Goal: Information Seeking & Learning: Learn about a topic

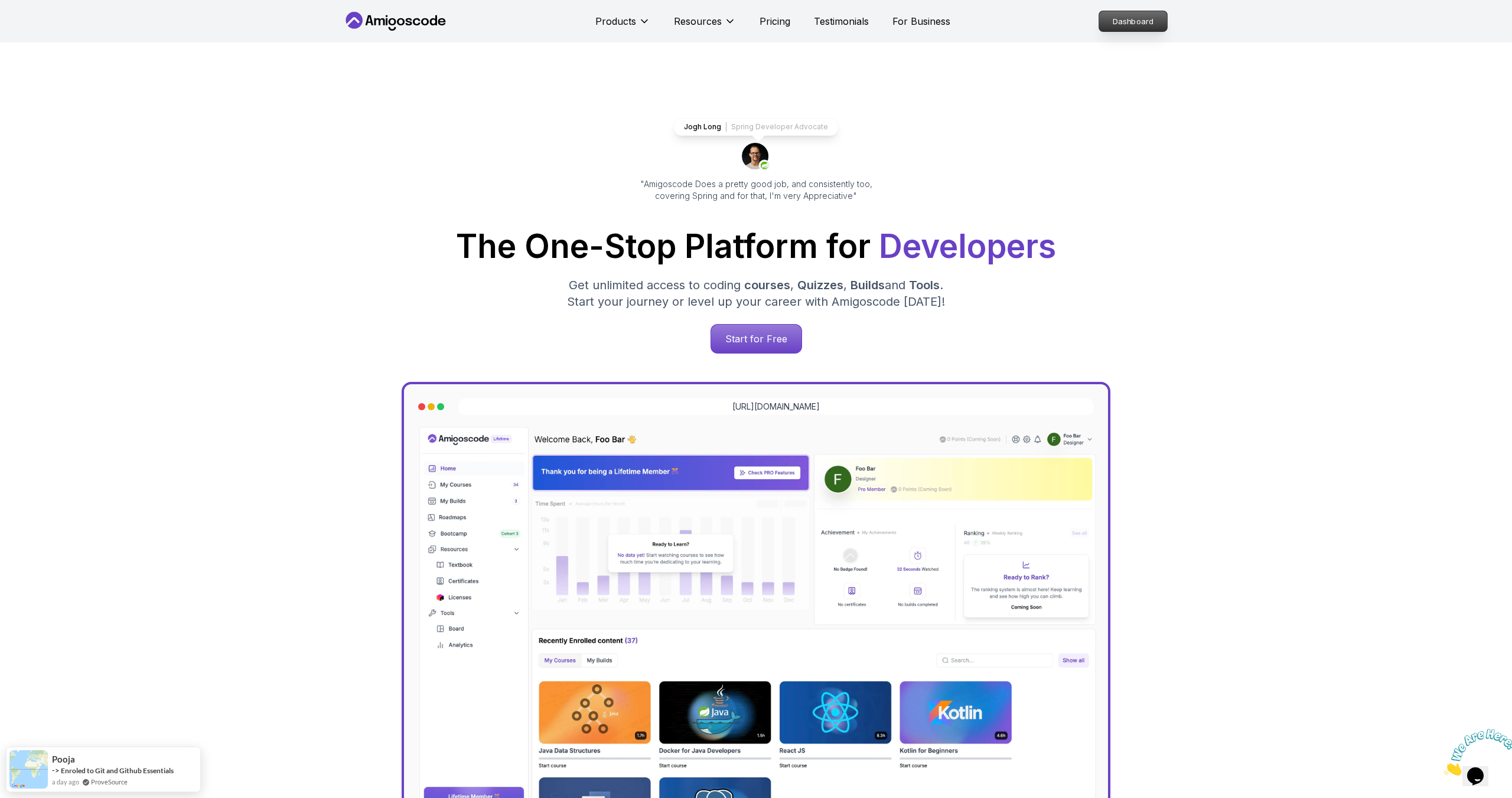
click at [1109, 23] on p "Dashboard" at bounding box center [1133, 21] width 68 height 20
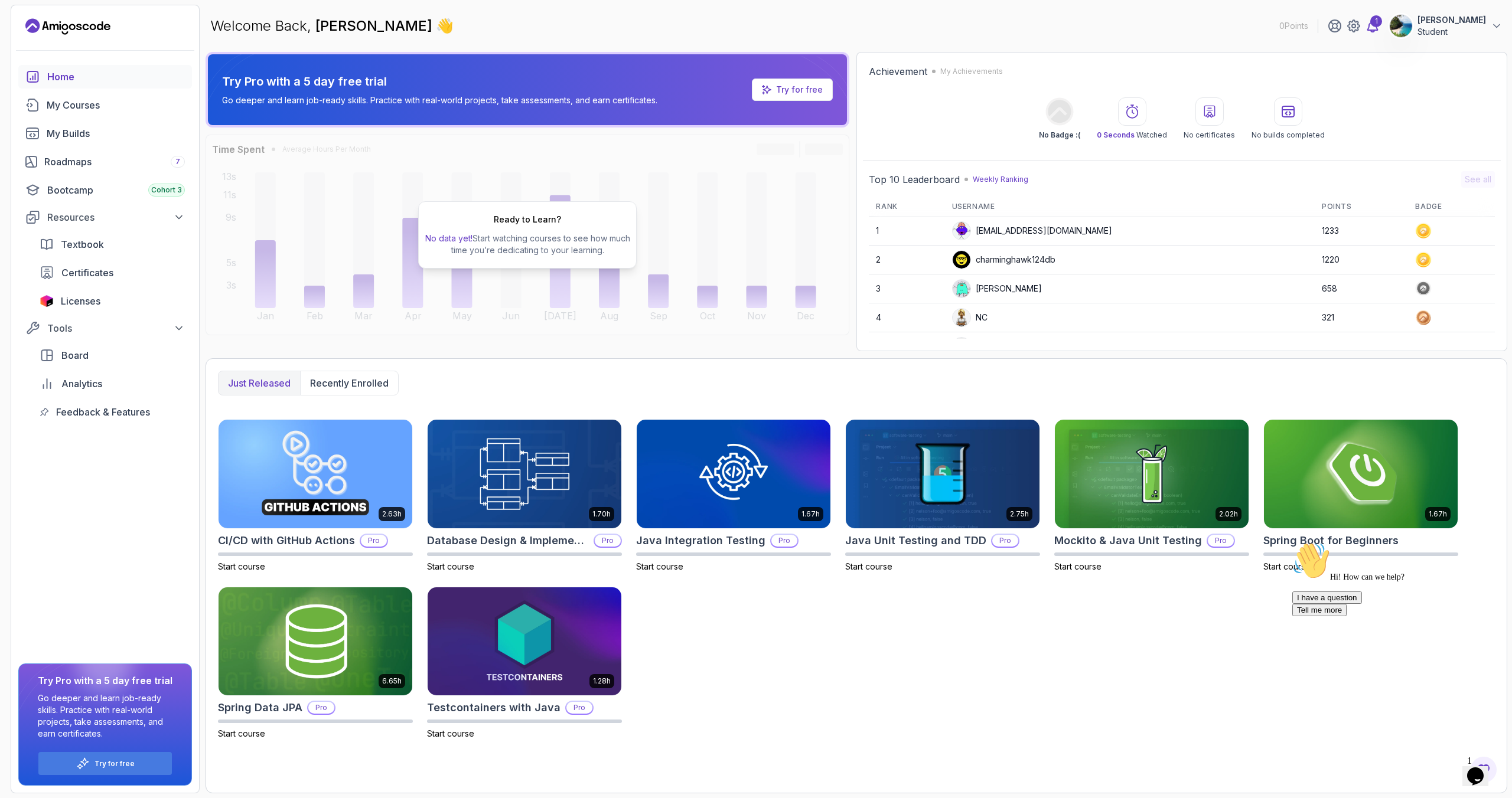
click at [1380, 25] on icon at bounding box center [1372, 25] width 14 height 14
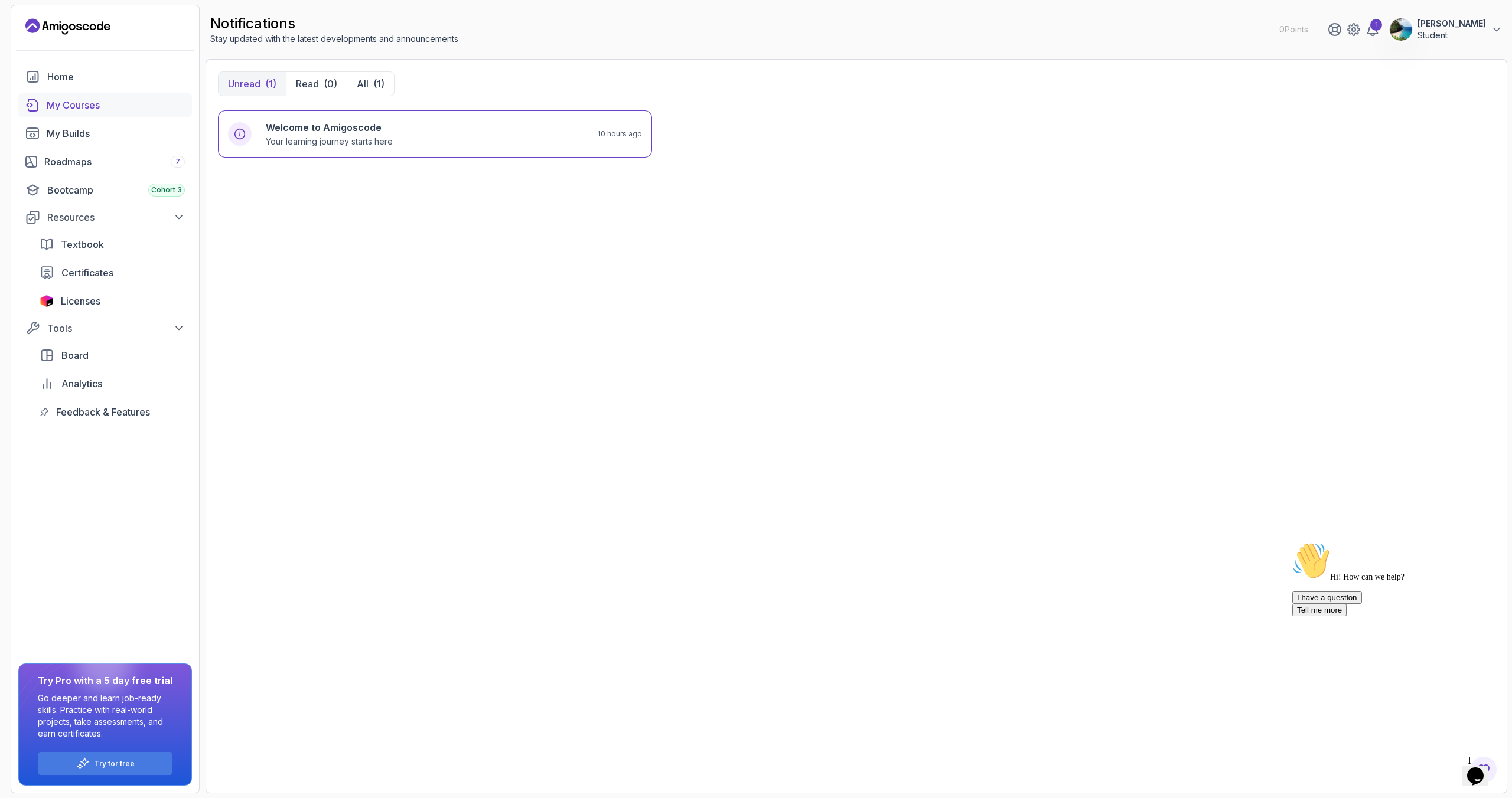
click at [85, 106] on div "My Courses" at bounding box center [116, 105] width 138 height 14
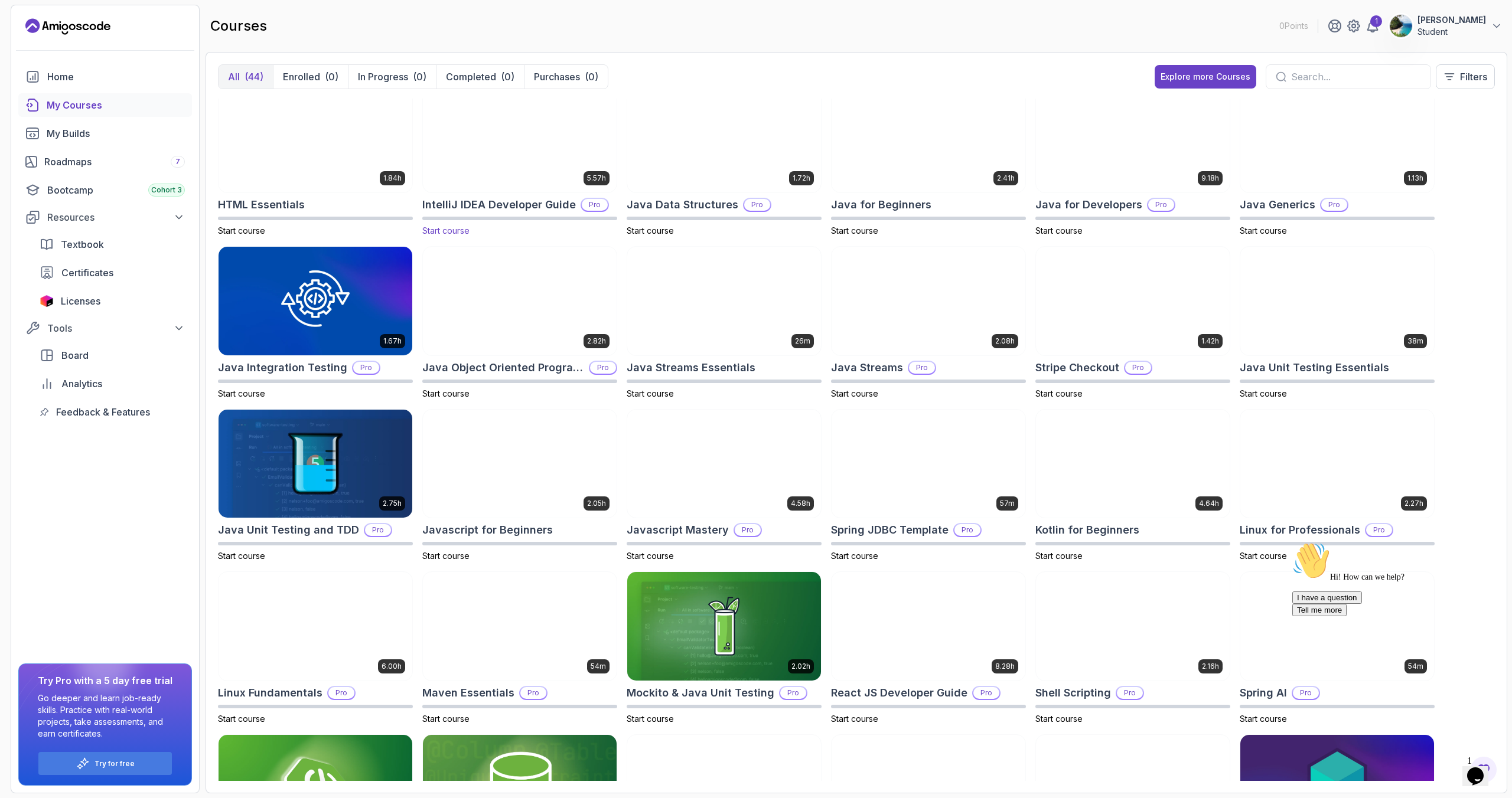
scroll to position [292, 0]
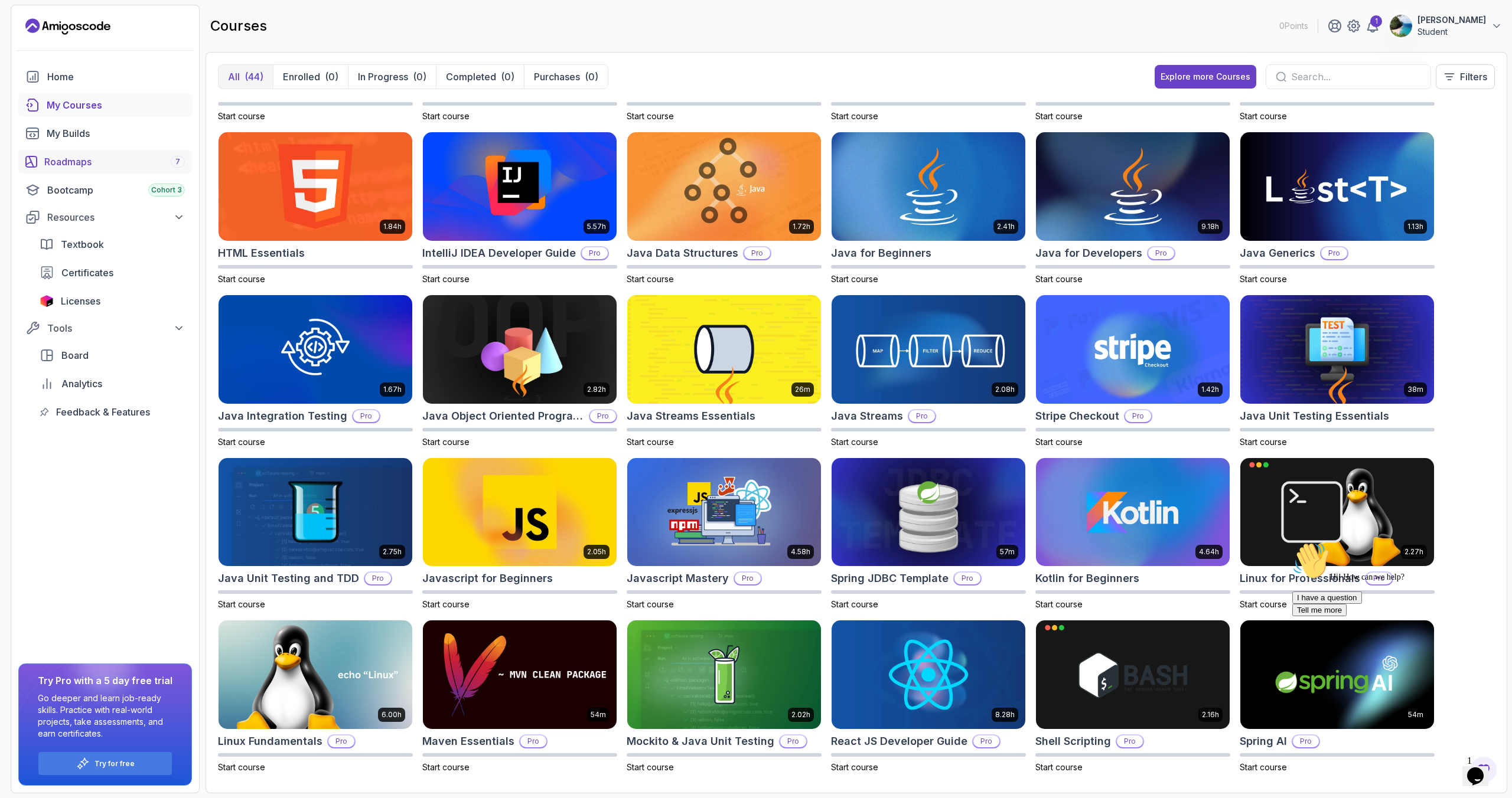
click at [71, 159] on div "Roadmaps 7" at bounding box center [114, 161] width 140 height 14
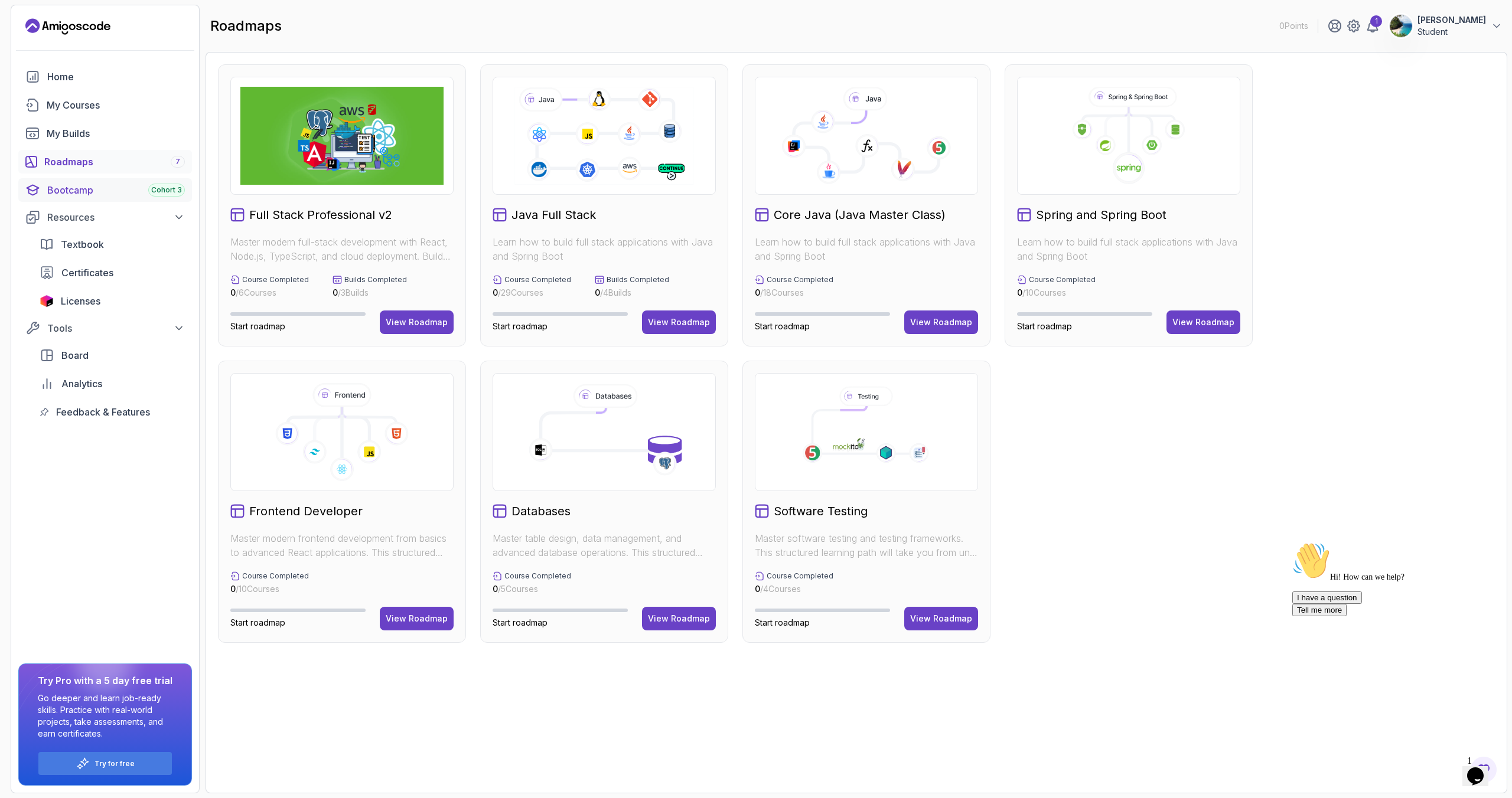
click at [70, 189] on div "Bootcamp Cohort 3" at bounding box center [116, 189] width 138 height 14
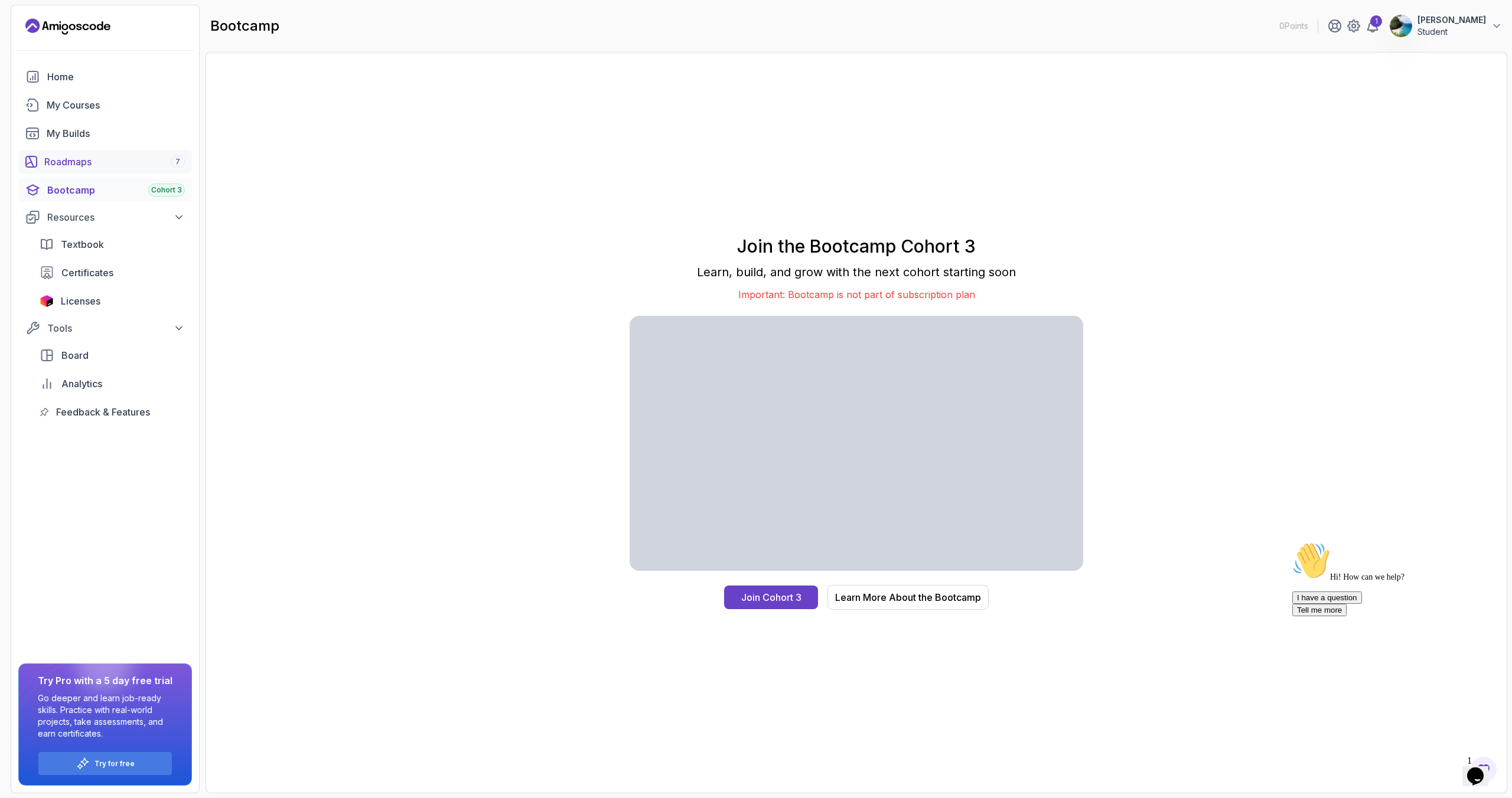
click at [71, 158] on div "Roadmaps 7" at bounding box center [114, 161] width 140 height 14
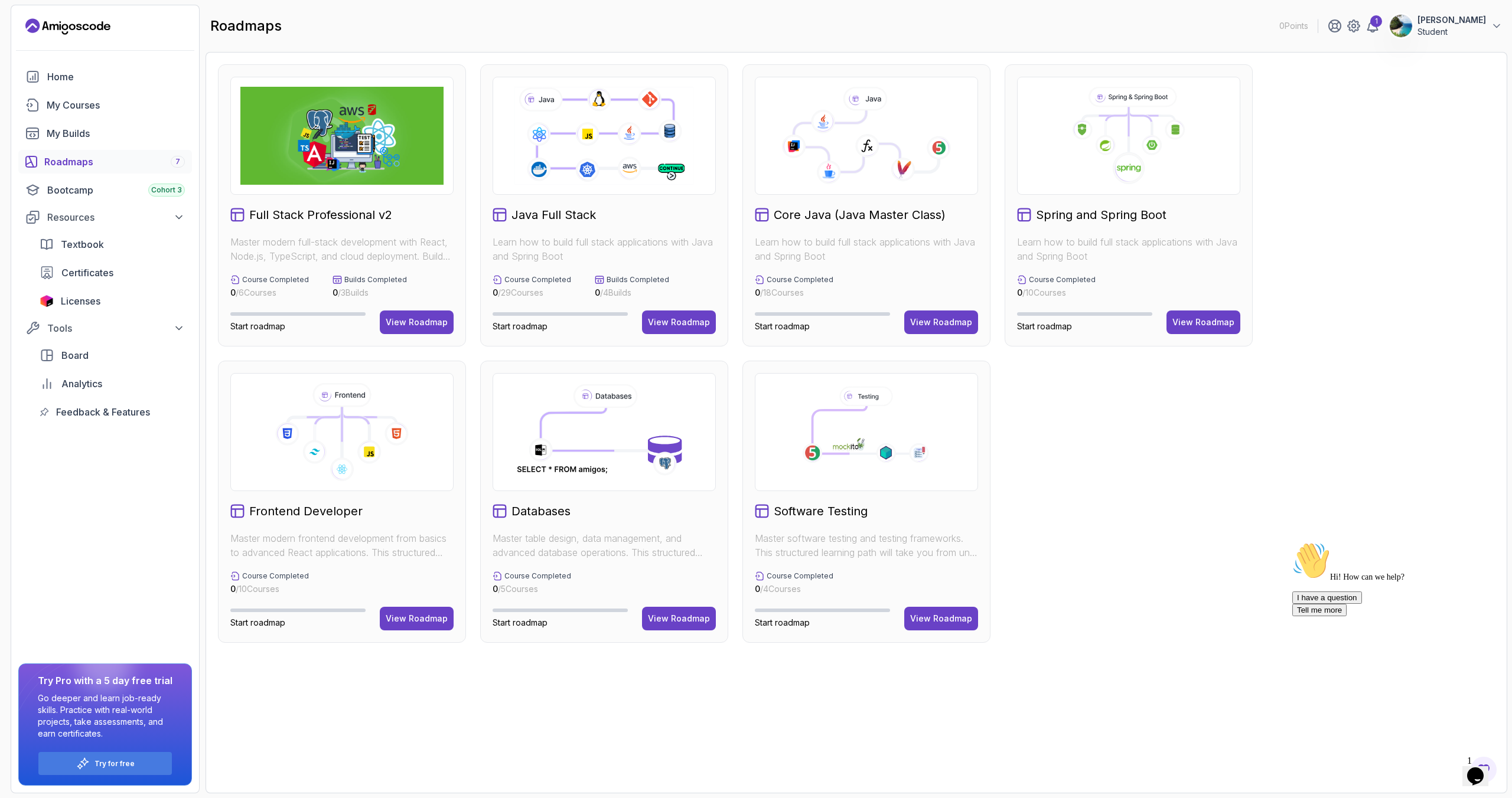
click at [856, 275] on div "Course Completed 0 / 18 Courses" at bounding box center [867, 287] width 223 height 24
click at [929, 315] on button "View Roadmap" at bounding box center [941, 322] width 74 height 24
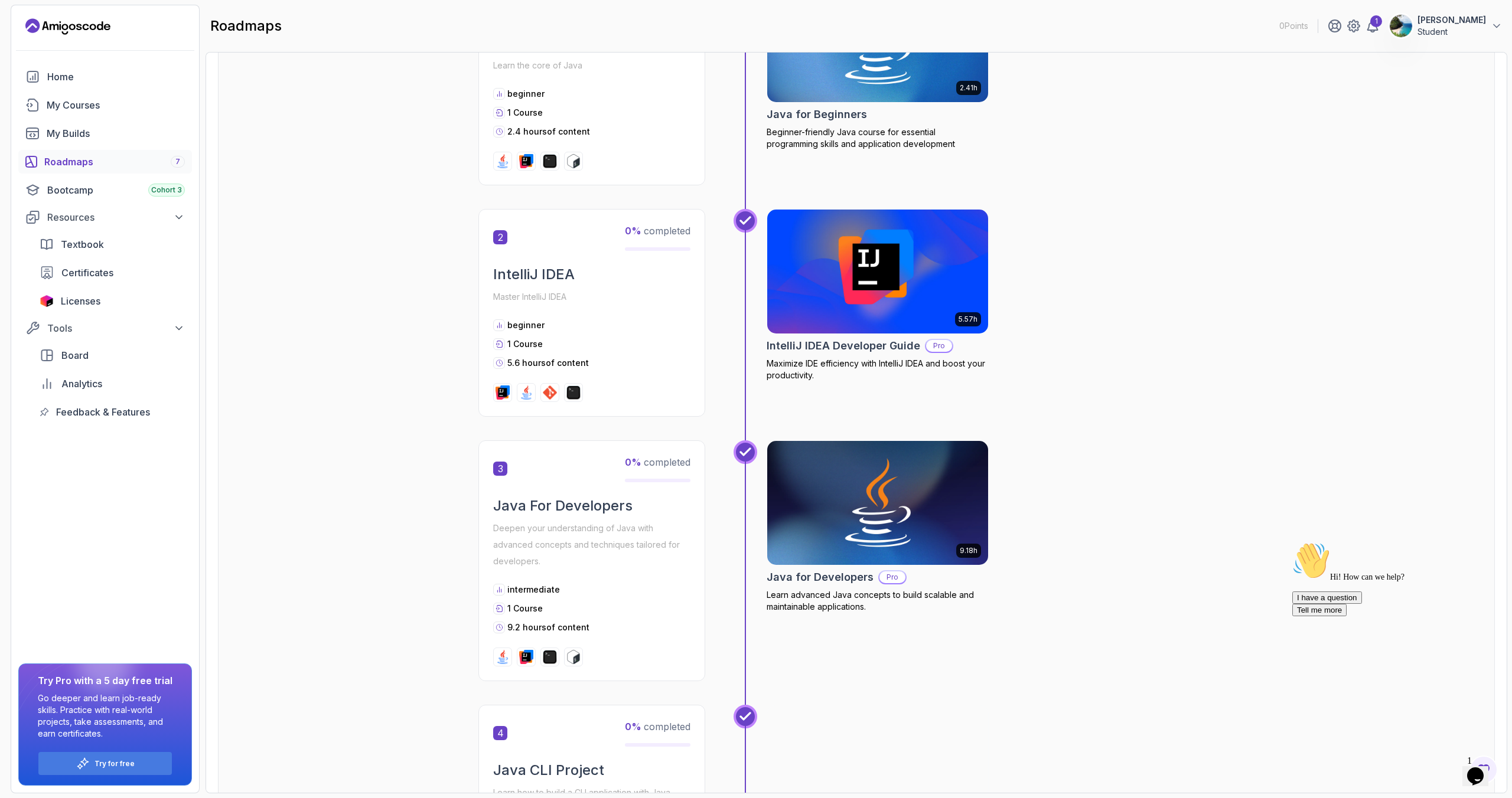
scroll to position [184, 0]
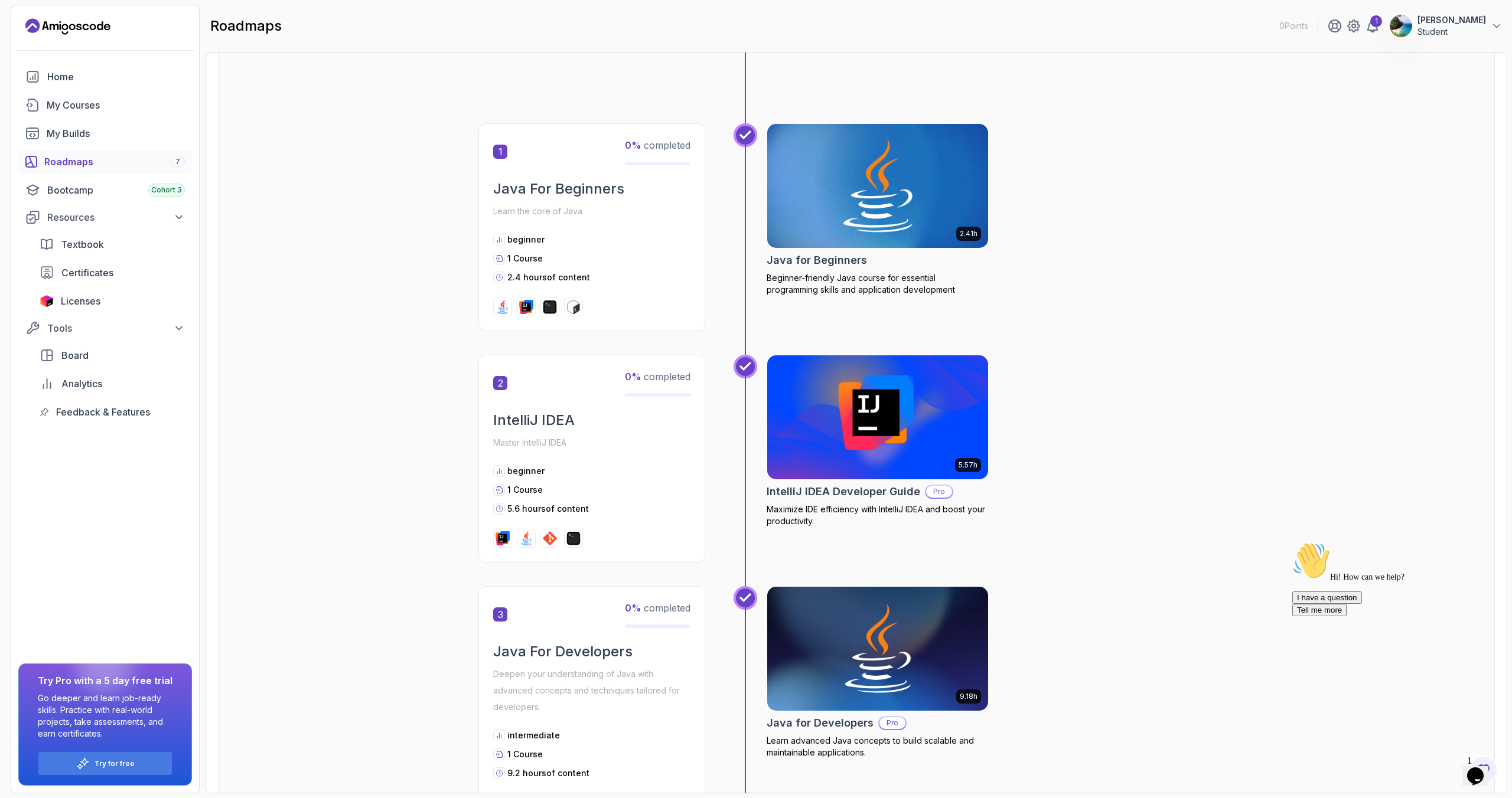
click at [849, 256] on h2 "Java for Beginners" at bounding box center [817, 260] width 100 height 16
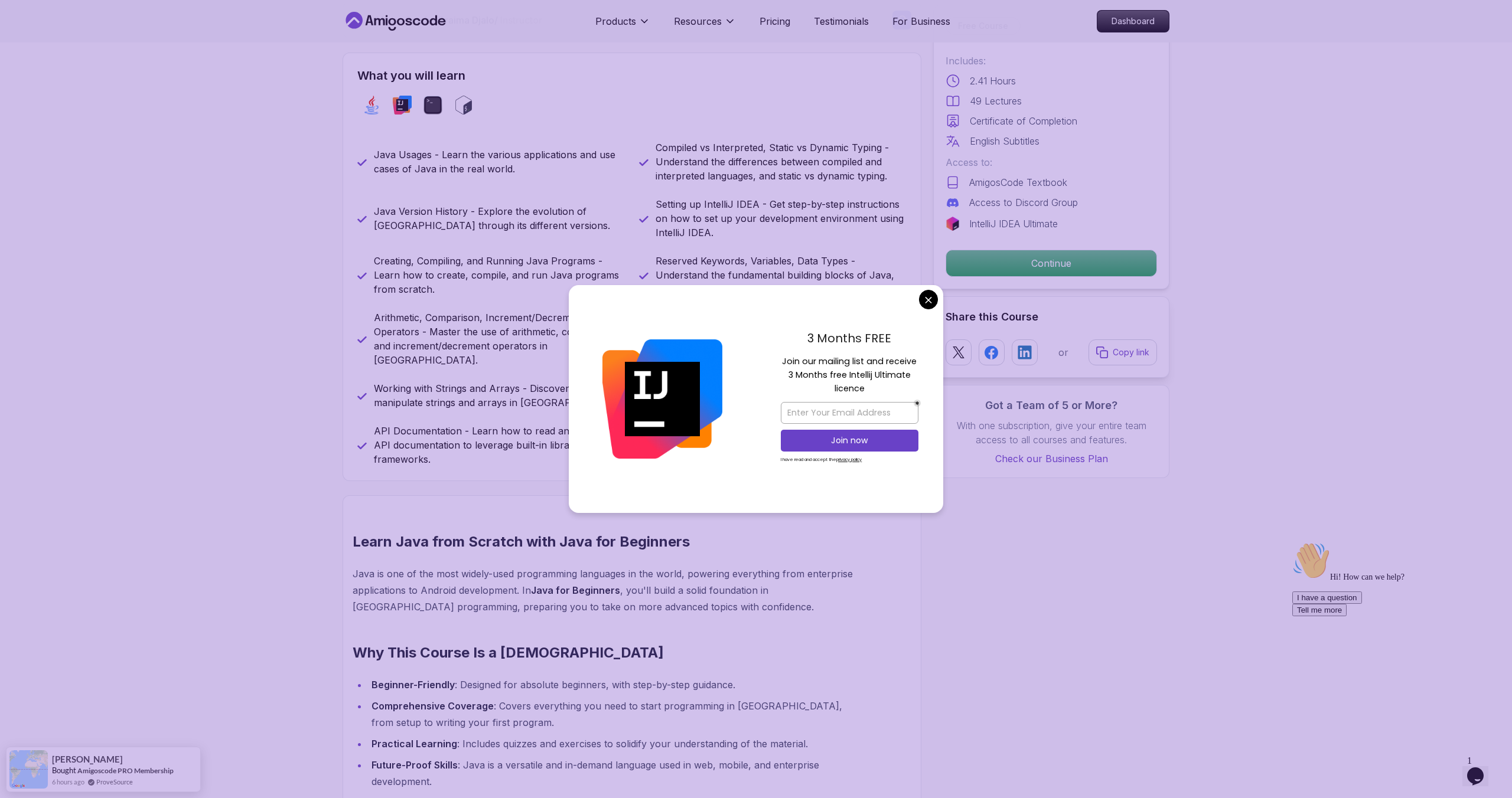
scroll to position [458, 0]
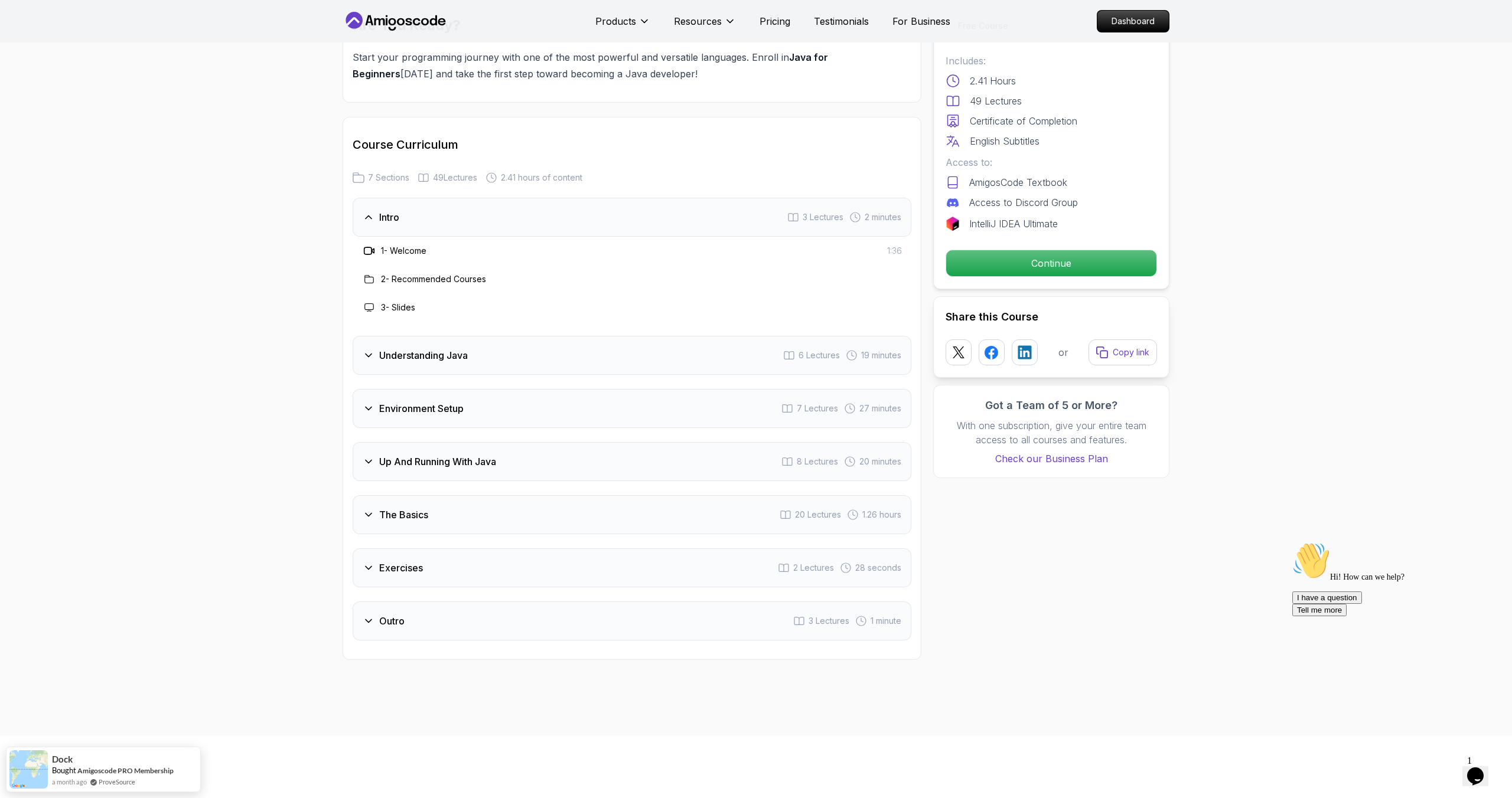
scroll to position [1615, 0]
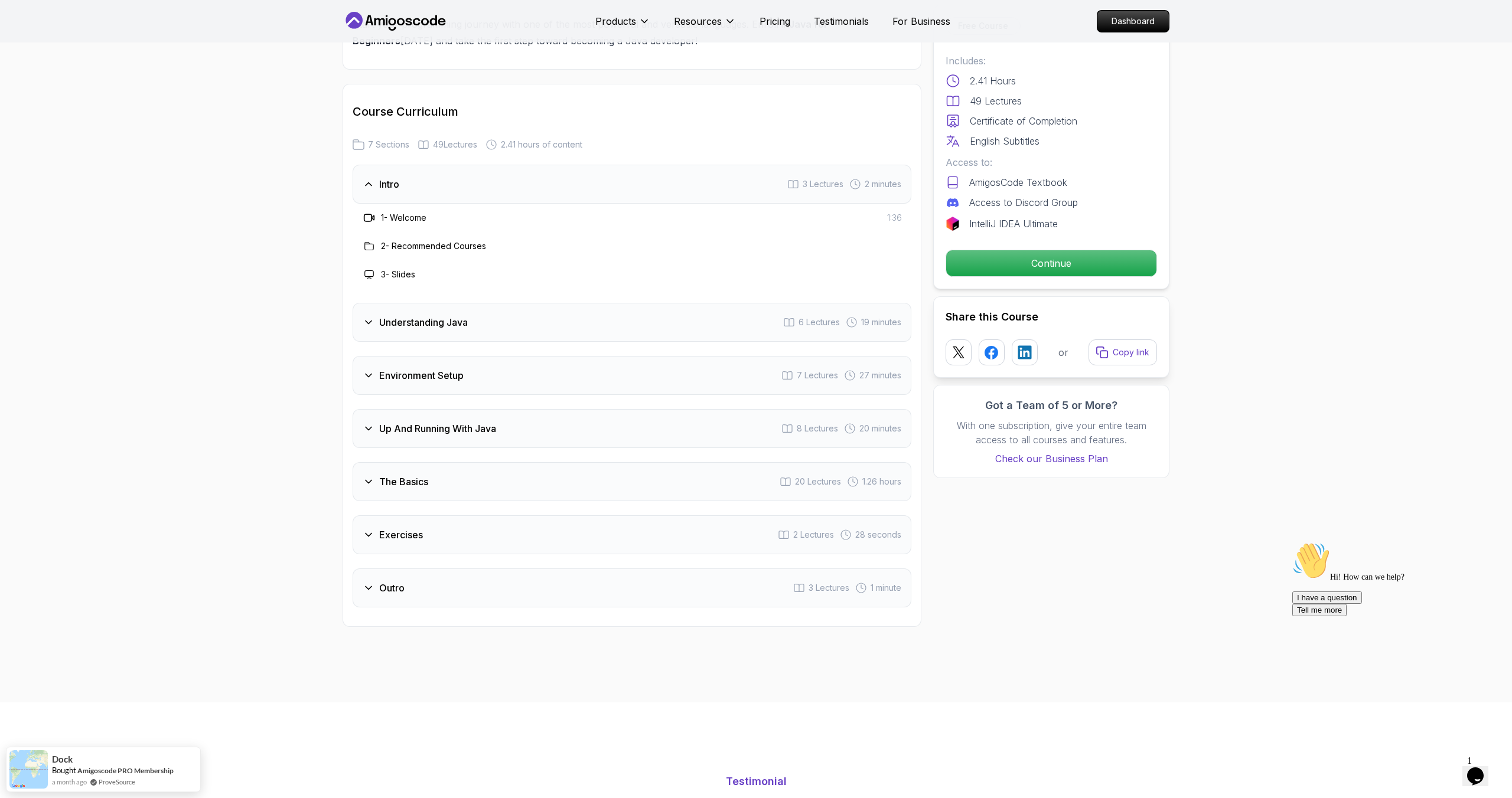
click at [366, 427] on icon at bounding box center [369, 429] width 6 height 3
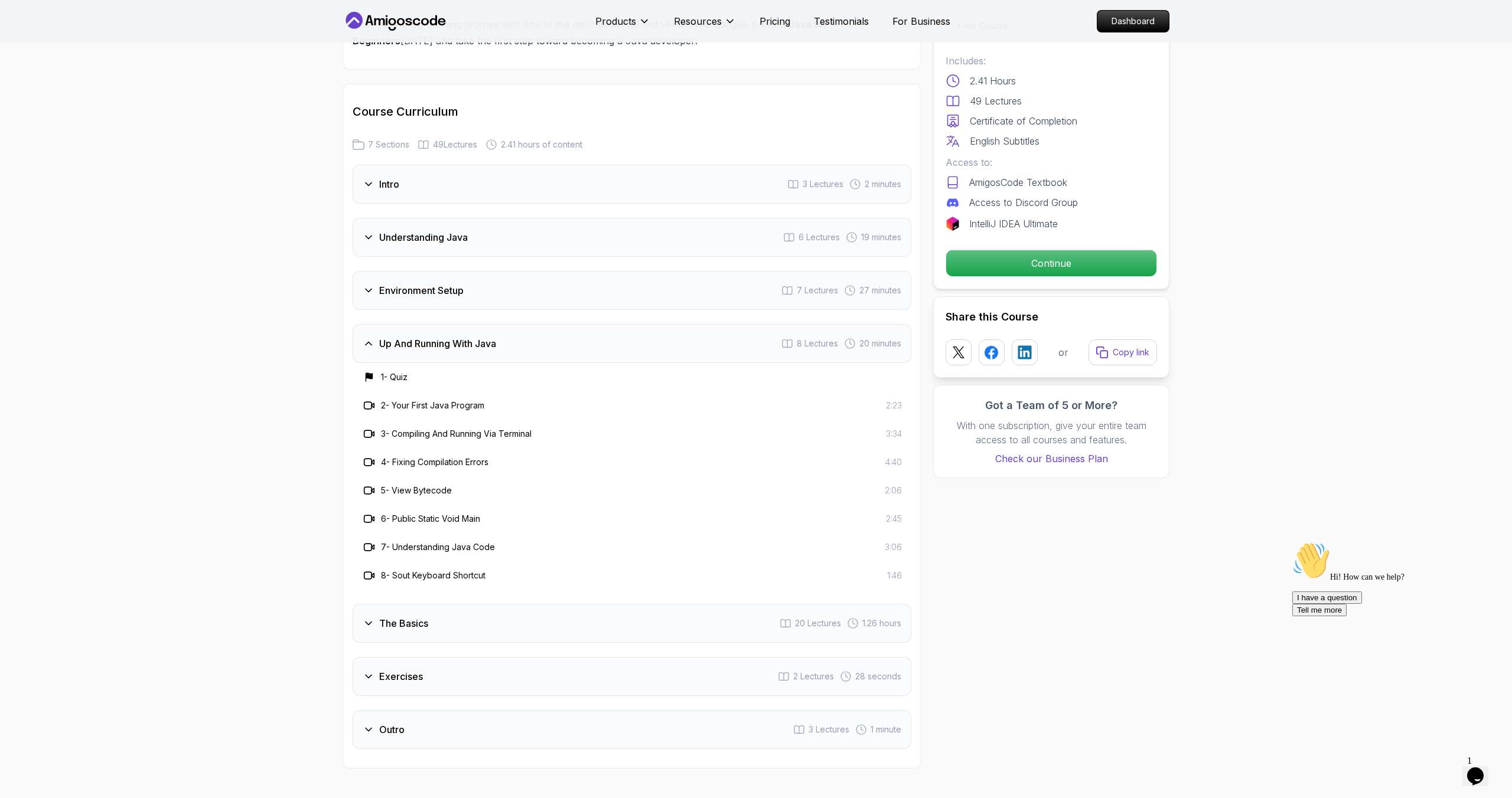
click at [367, 338] on icon at bounding box center [369, 344] width 12 height 12
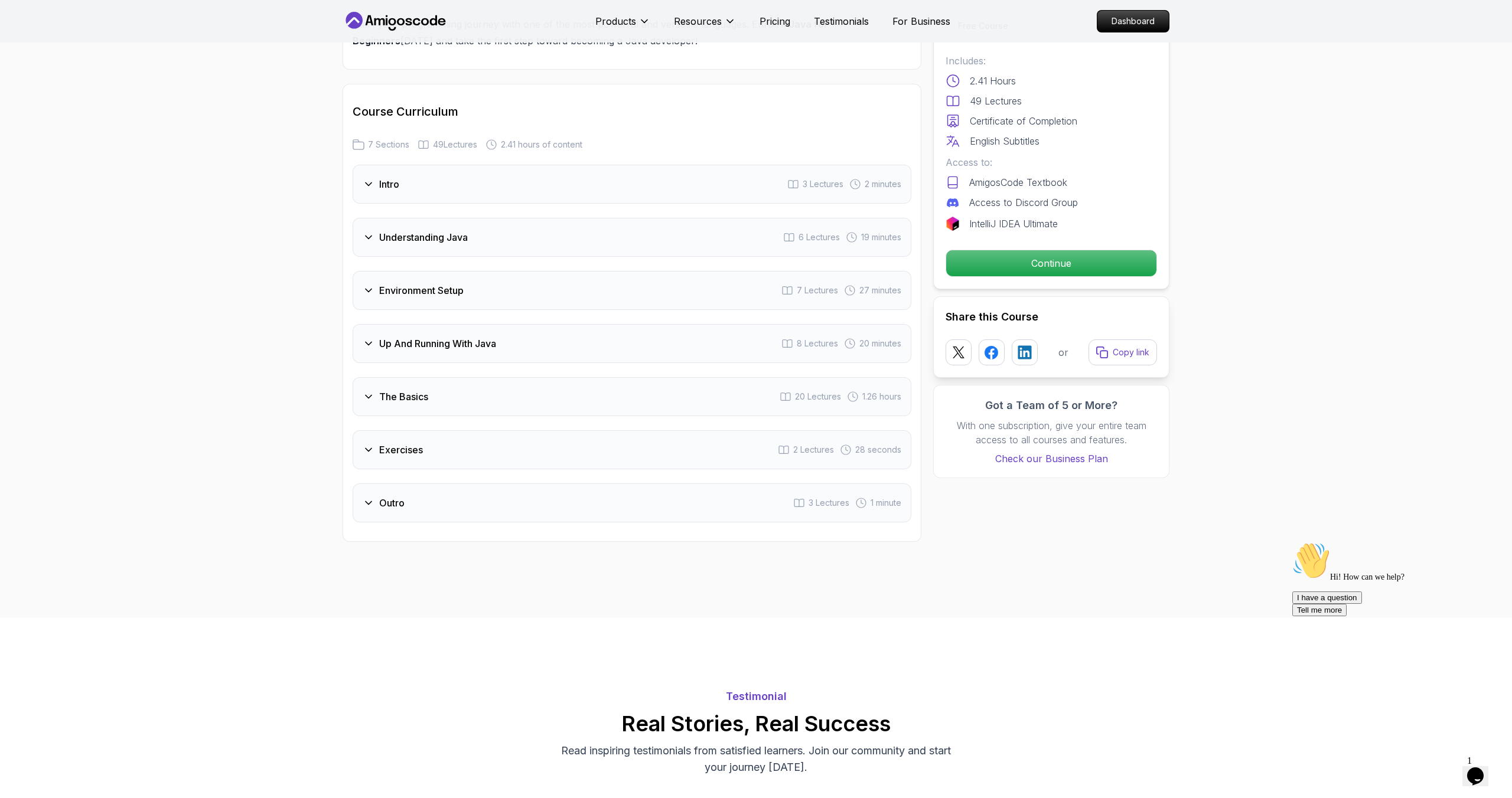
click at [367, 271] on div "Environment Setup 7 Lectures 27 minutes" at bounding box center [632, 291] width 559 height 39
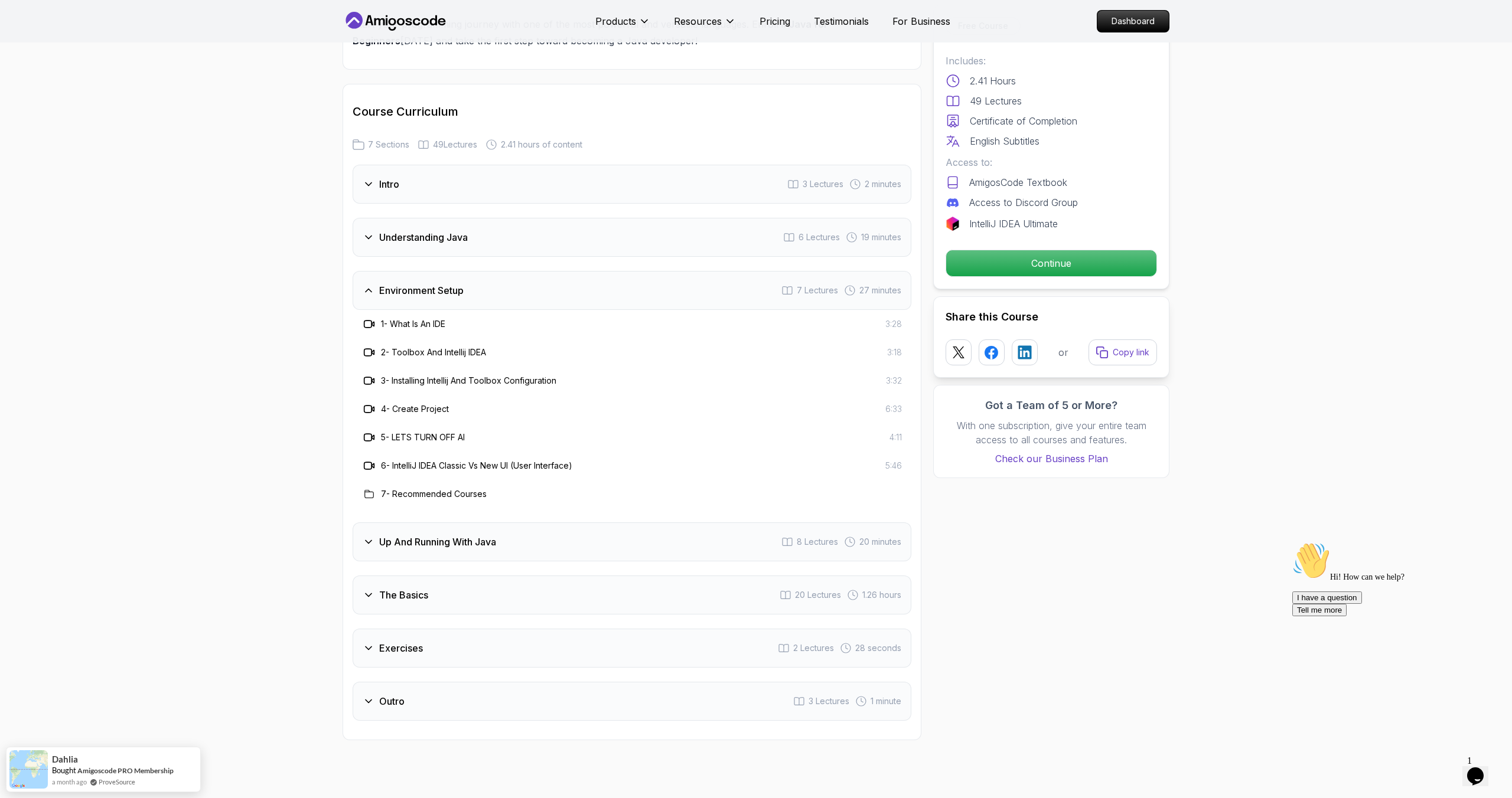
click at [368, 285] on icon at bounding box center [369, 291] width 12 height 12
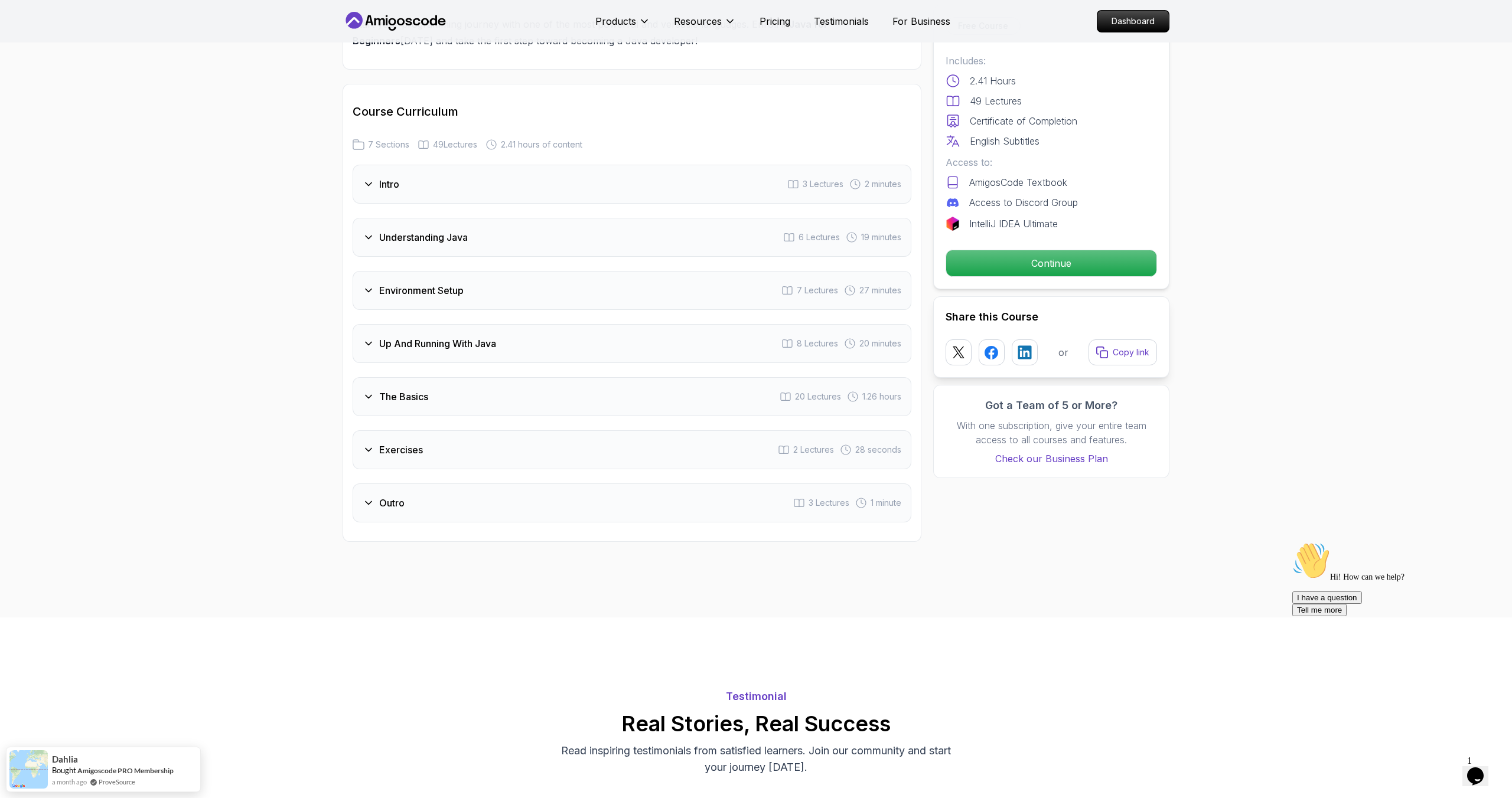
click at [366, 232] on icon at bounding box center [369, 238] width 12 height 12
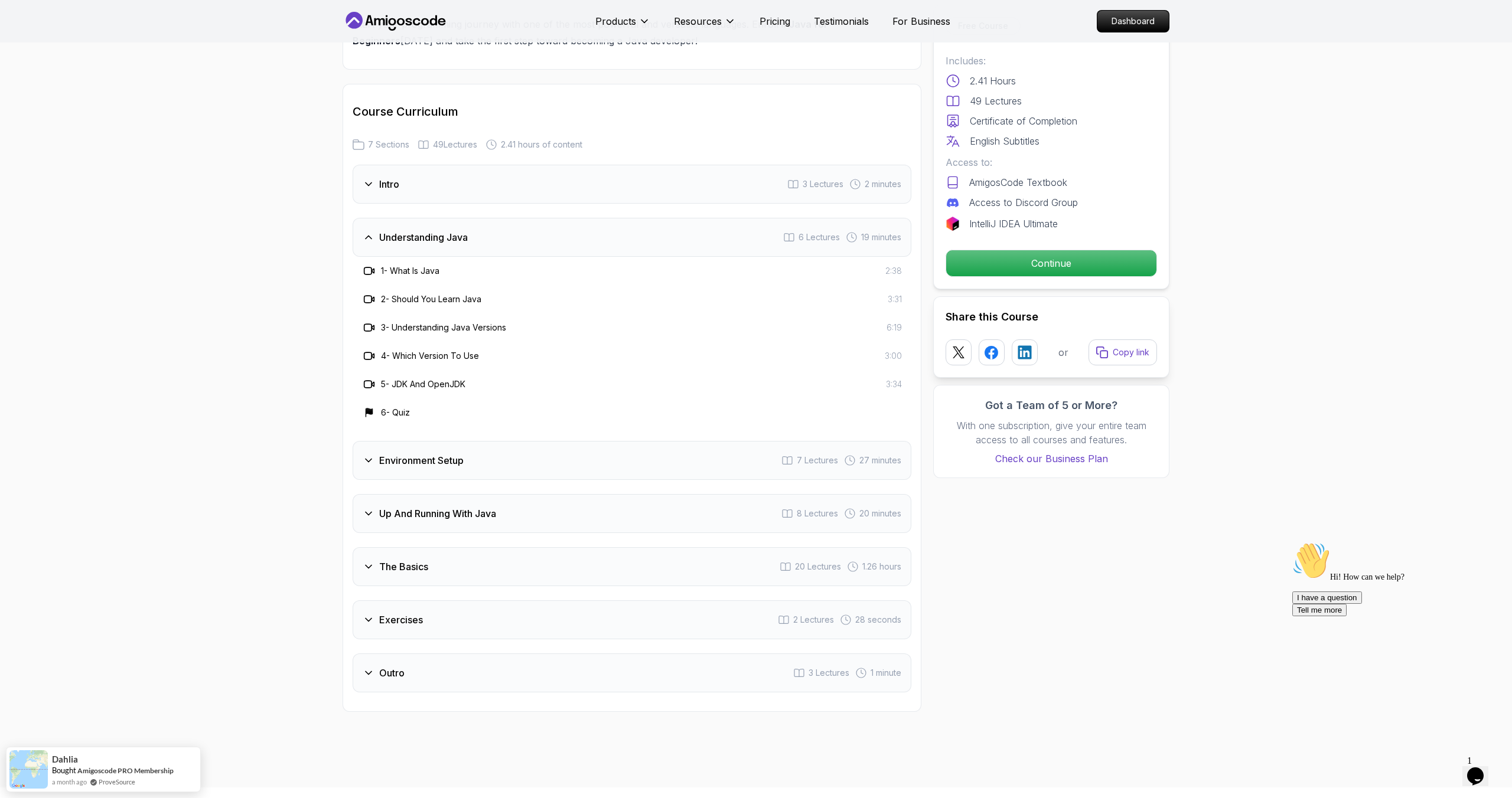
click at [366, 232] on icon at bounding box center [369, 238] width 12 height 12
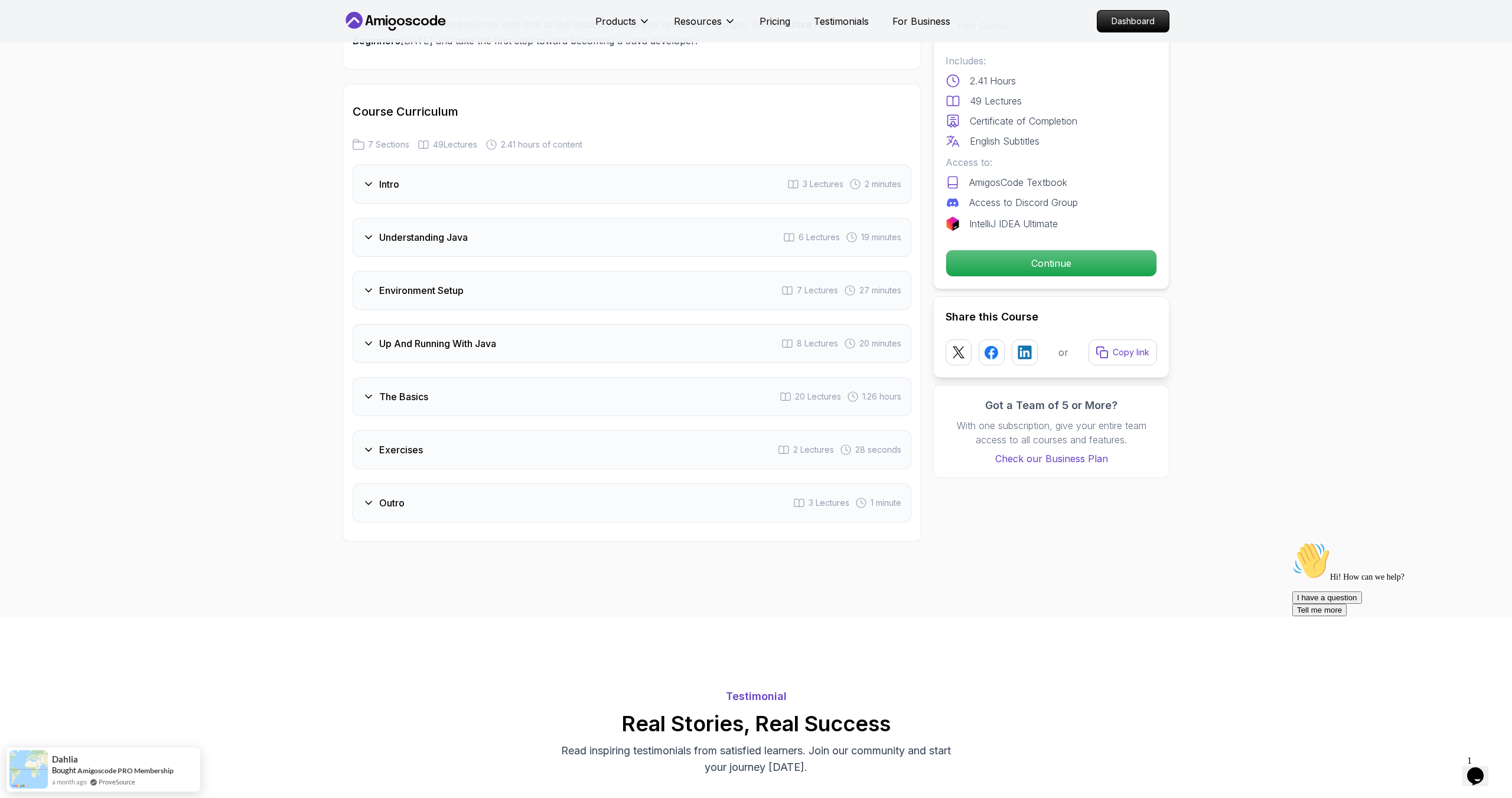
click at [364, 178] on icon at bounding box center [369, 184] width 12 height 12
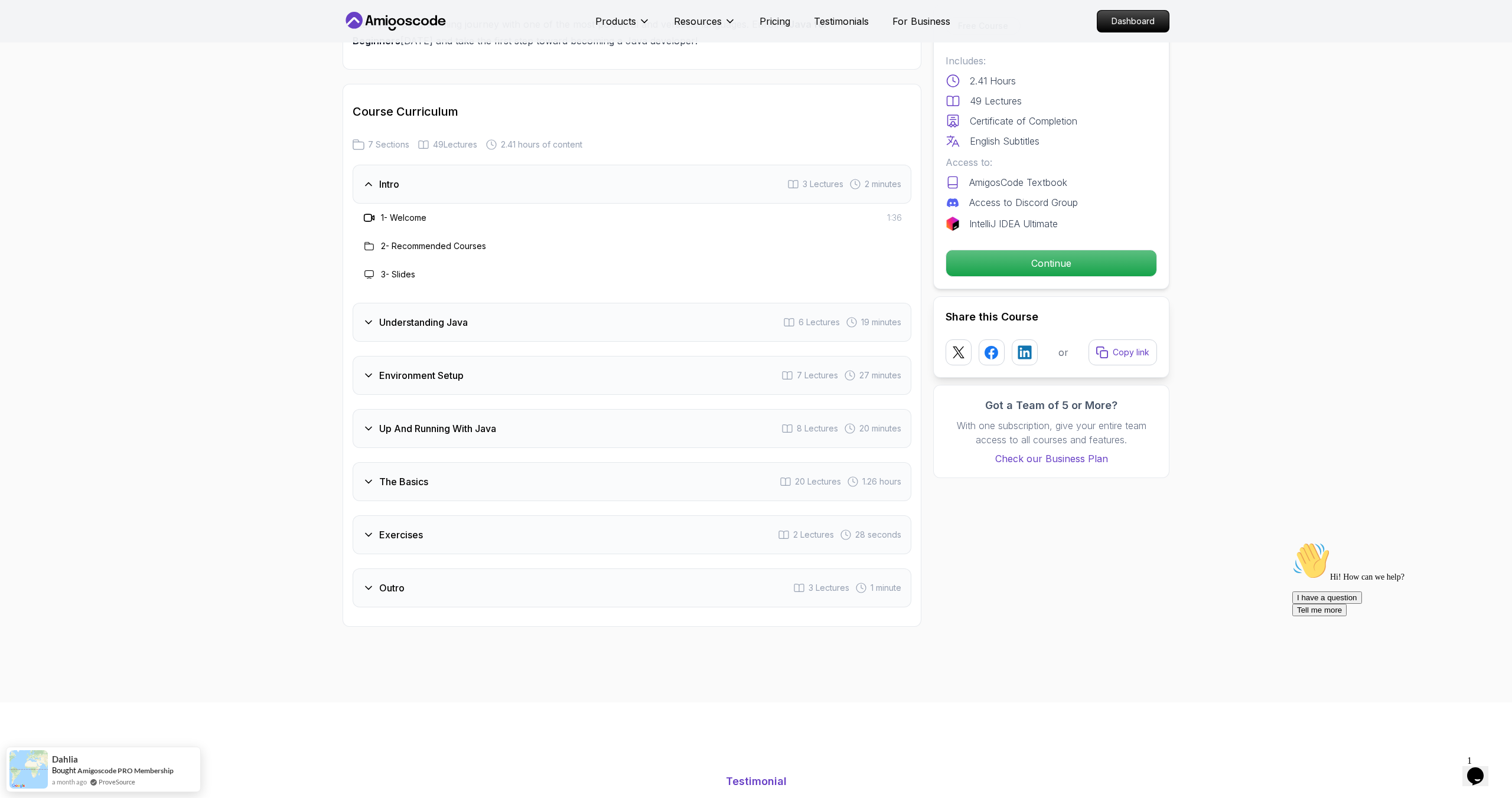
click at [364, 178] on icon at bounding box center [369, 184] width 12 height 12
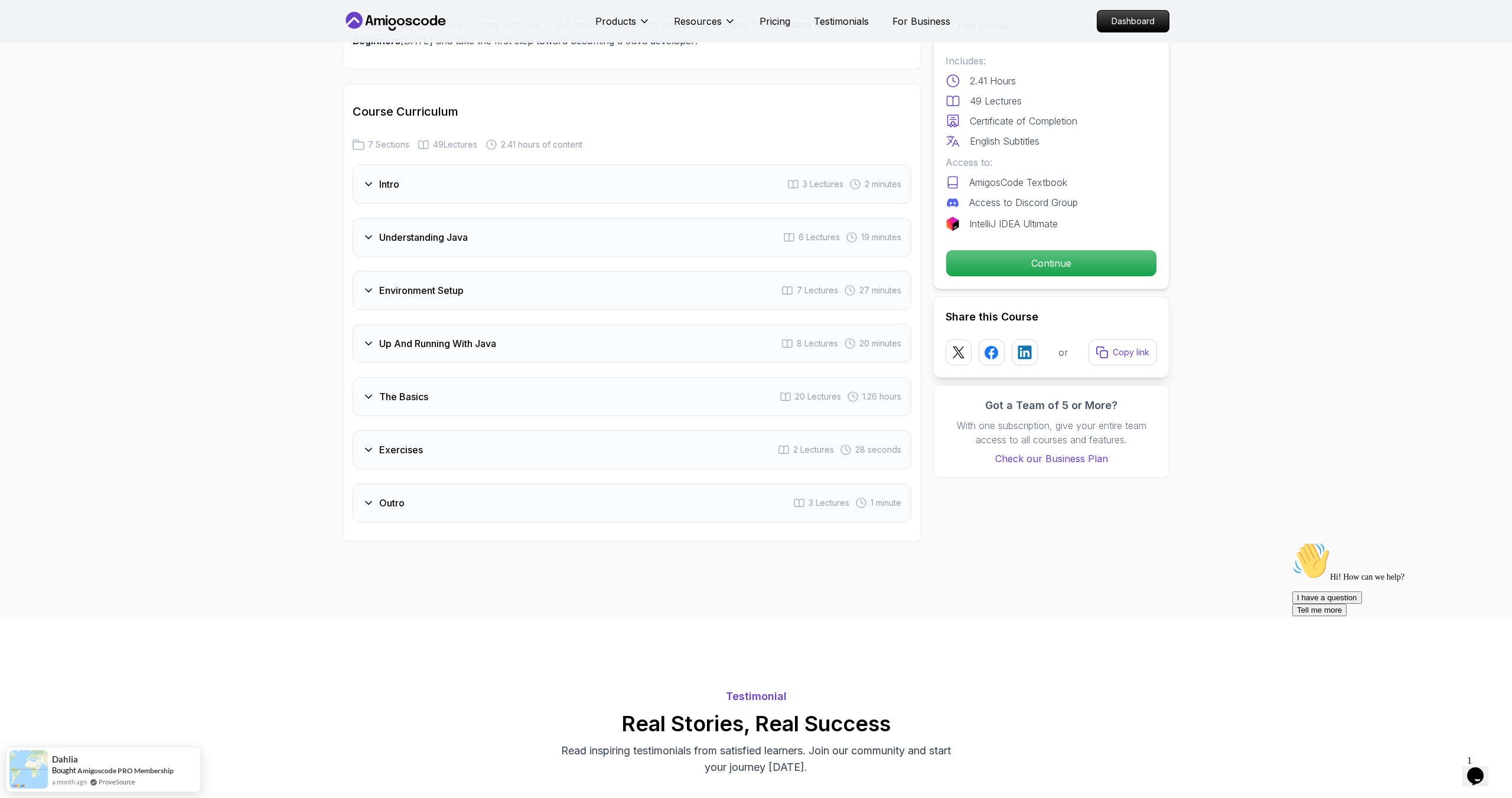
click at [364, 391] on icon at bounding box center [369, 397] width 12 height 12
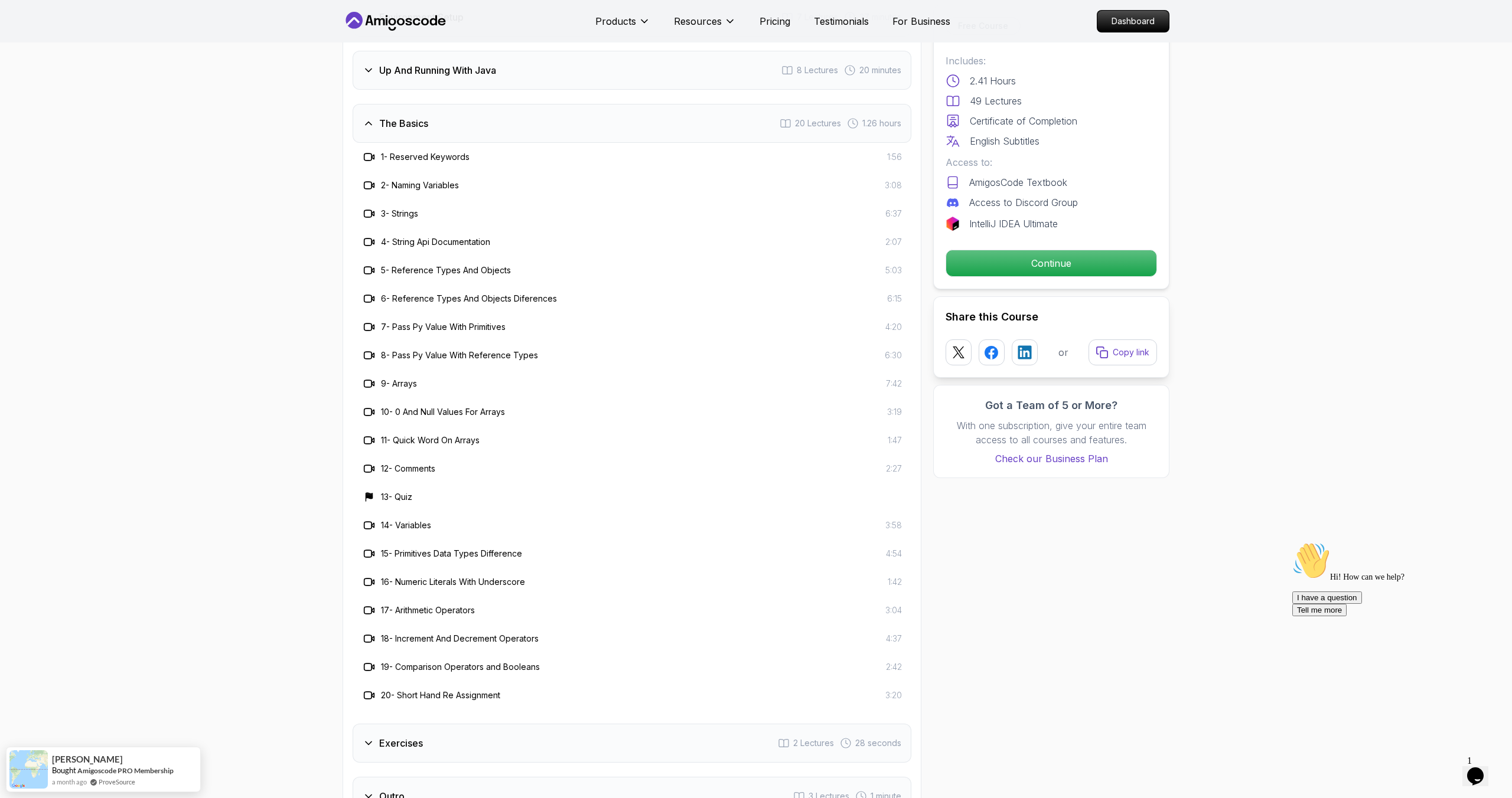
scroll to position [2106, 0]
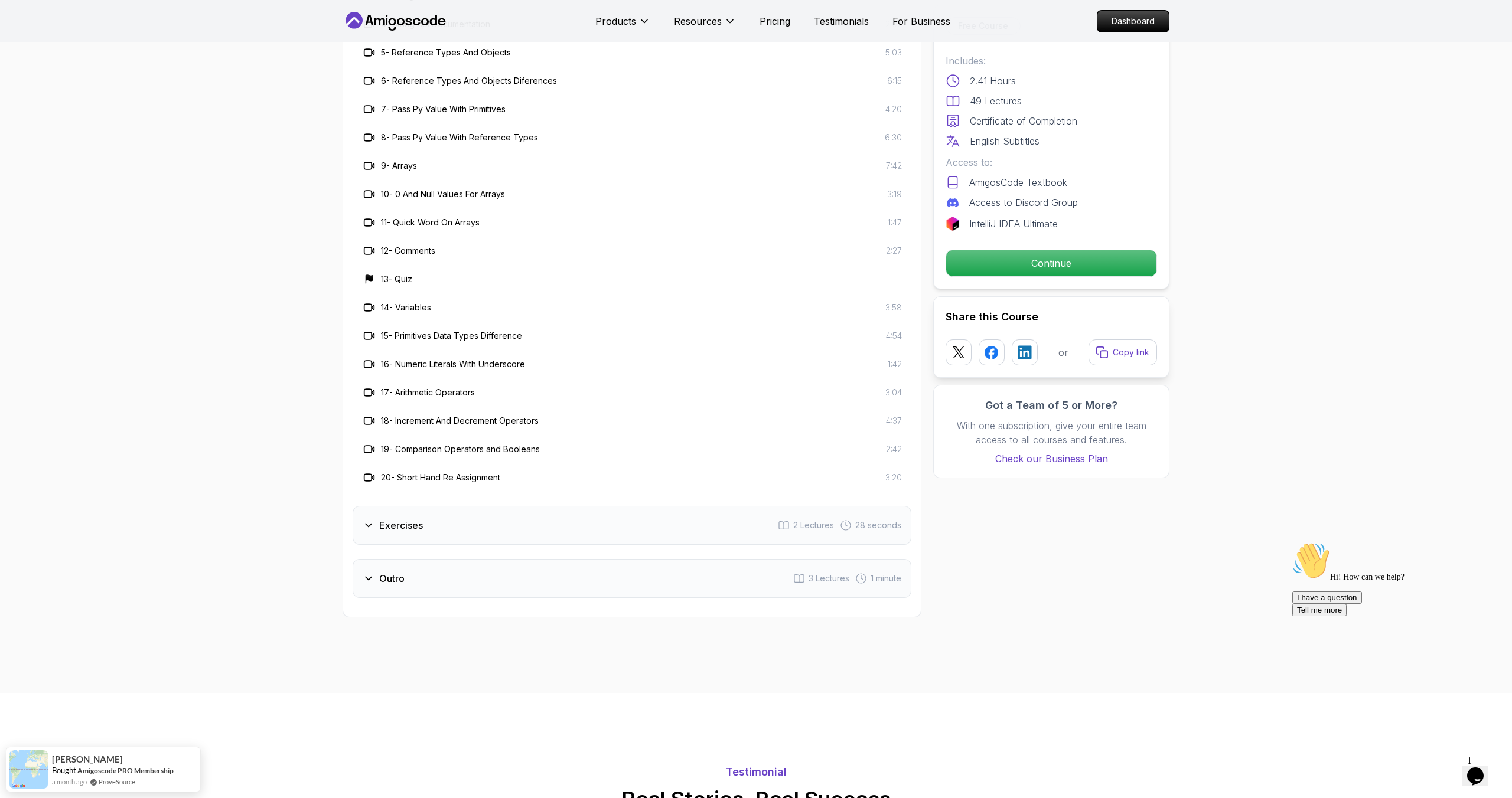
click at [371, 525] on icon at bounding box center [369, 526] width 6 height 3
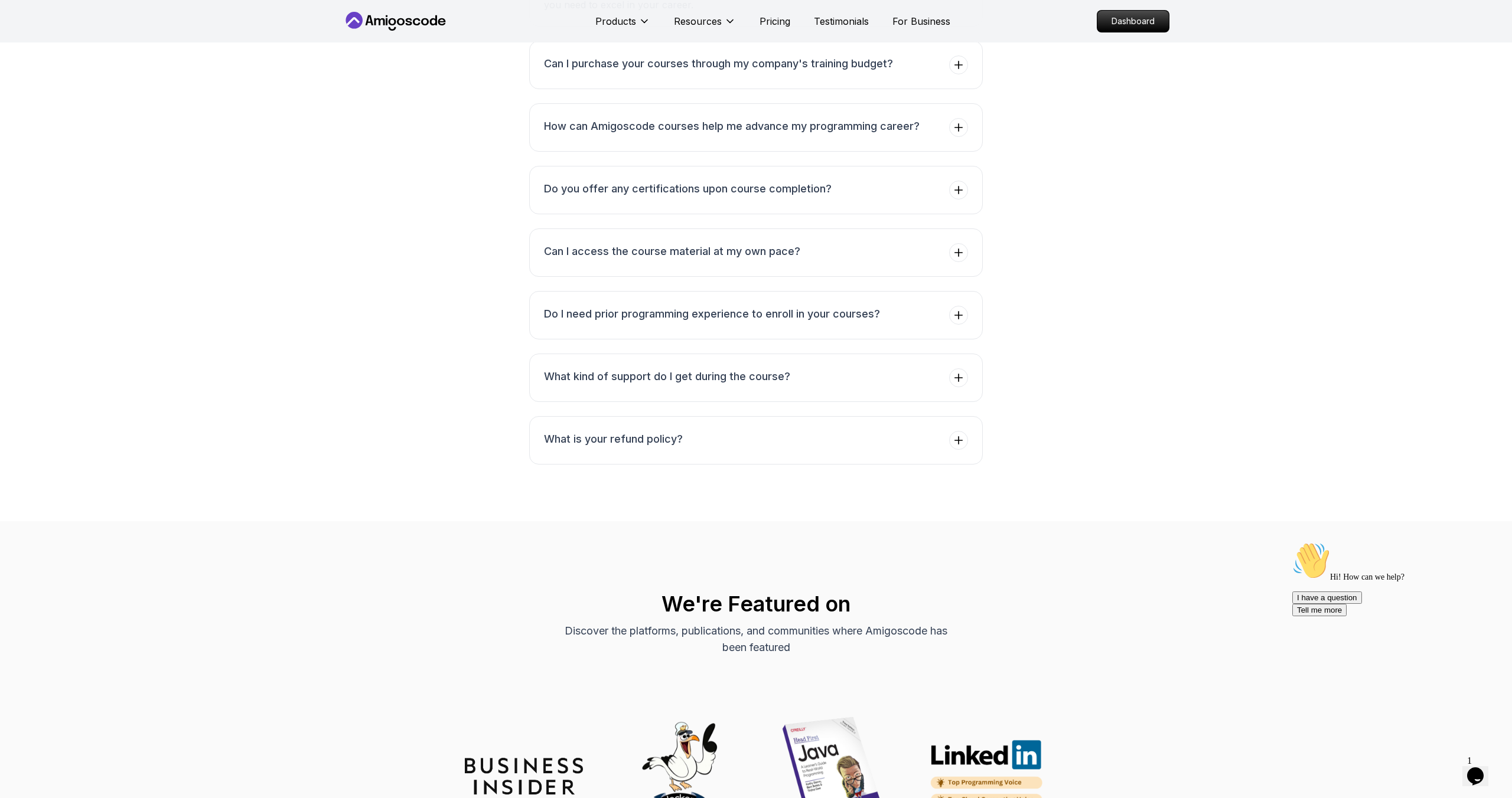
scroll to position [3329, 0]
